Goal: Register for event/course

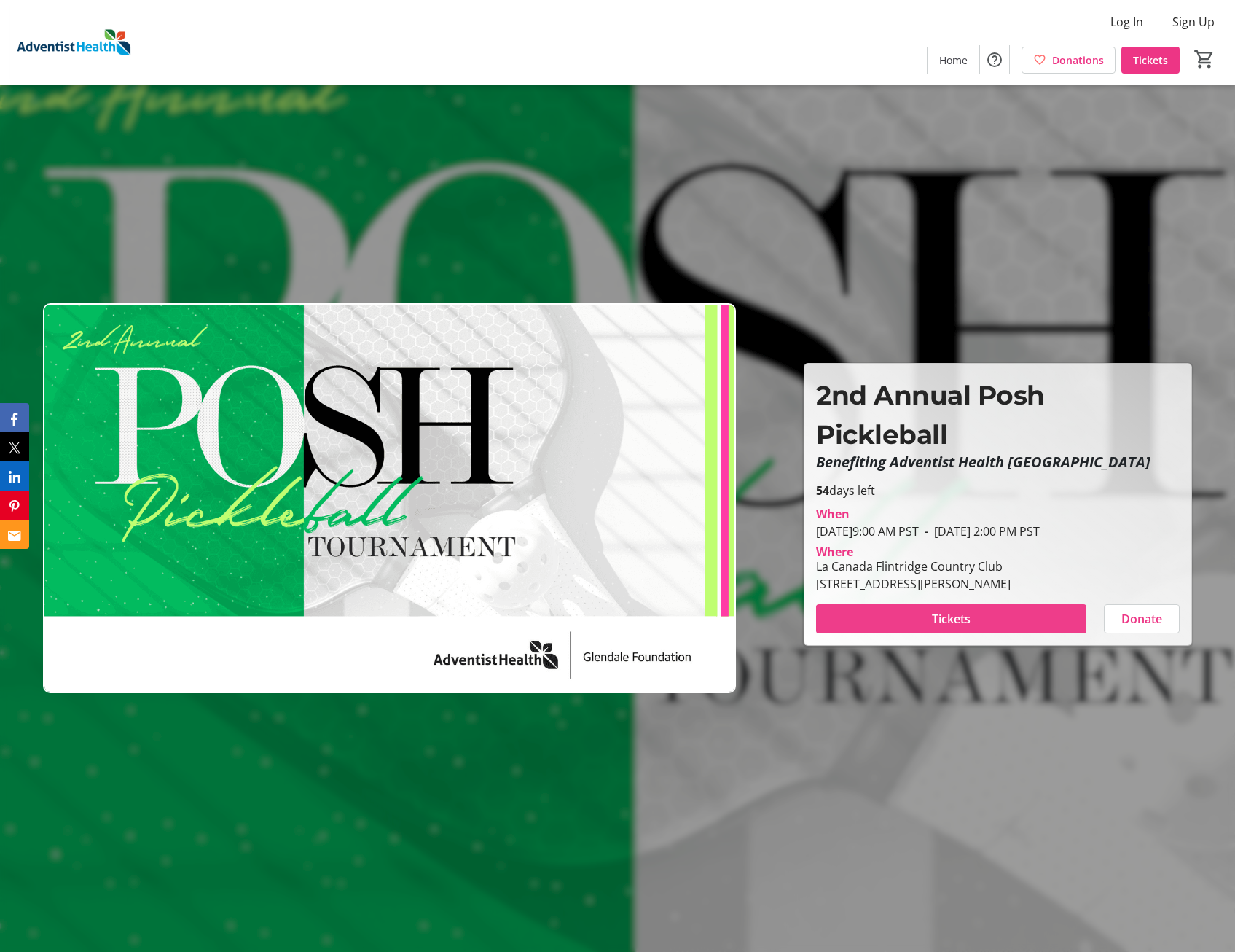
click at [970, 622] on span "Tickets" at bounding box center [951, 618] width 39 height 17
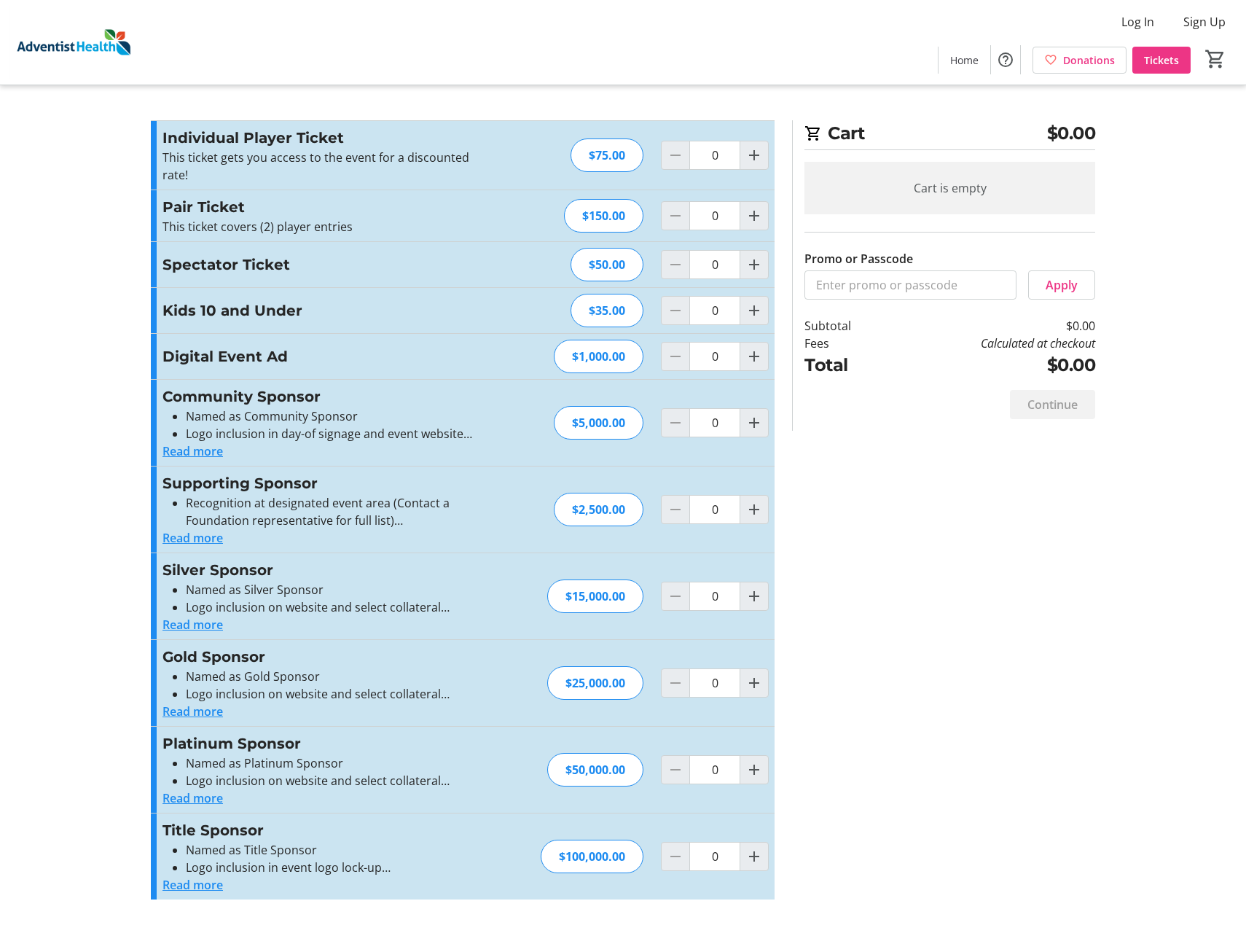
click at [215, 540] on button "Read more" at bounding box center [192, 537] width 61 height 17
